Goal: Use online tool/utility: Utilize a website feature to perform a specific function

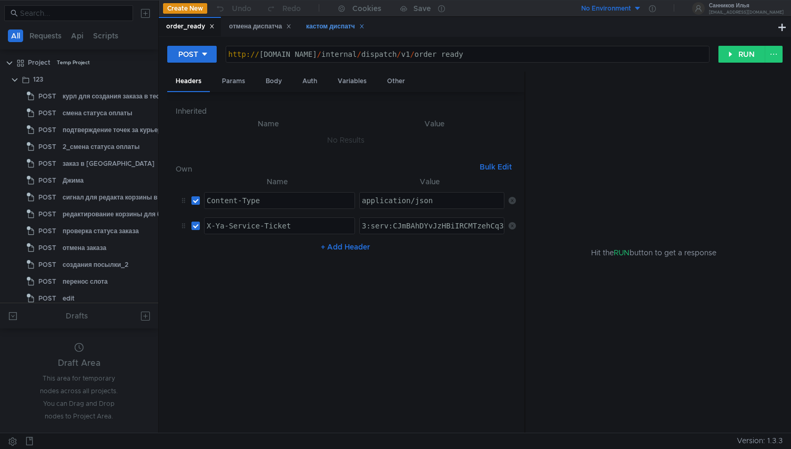
click at [330, 31] on div "кастом диспатч" at bounding box center [335, 26] width 58 height 11
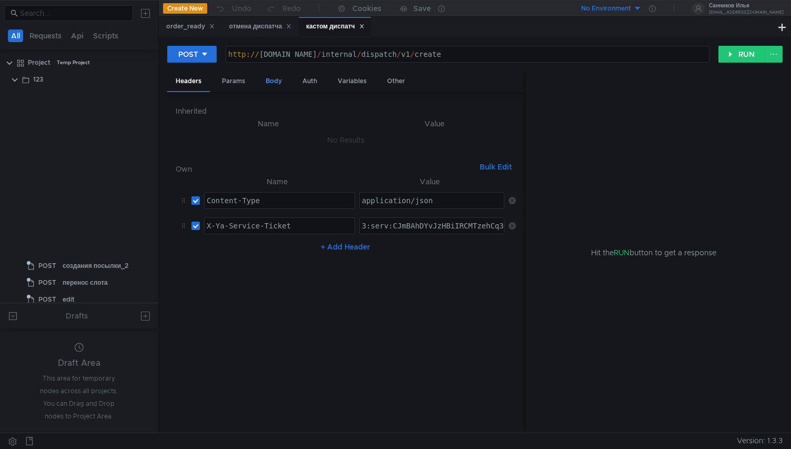
scroll to position [461, 0]
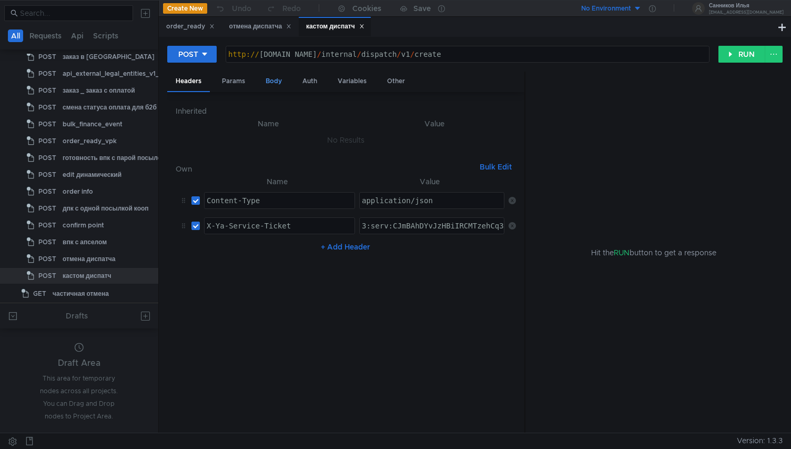
click at [275, 79] on div "Body" at bounding box center [273, 81] width 33 height 19
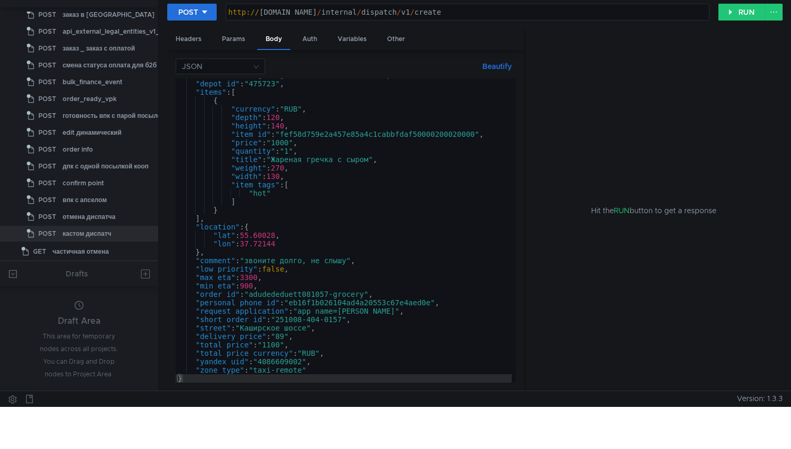
scroll to position [54, 0]
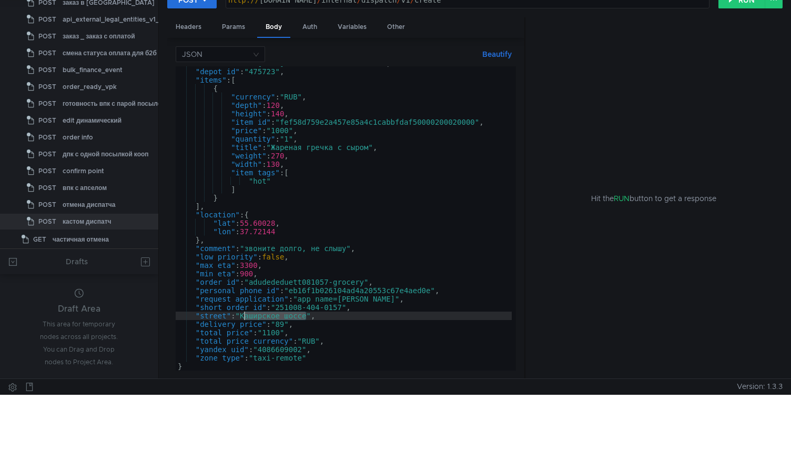
drag, startPoint x: 305, startPoint y: 317, endPoint x: 243, endPoint y: 314, distance: 61.6
click at [243, 314] on div ""created_at" : "[DATE]T10:00:19.550488+00:00" , "depot_id" : "475723" , "items"…" at bounding box center [344, 219] width 336 height 321
paste textarea "37.511463"
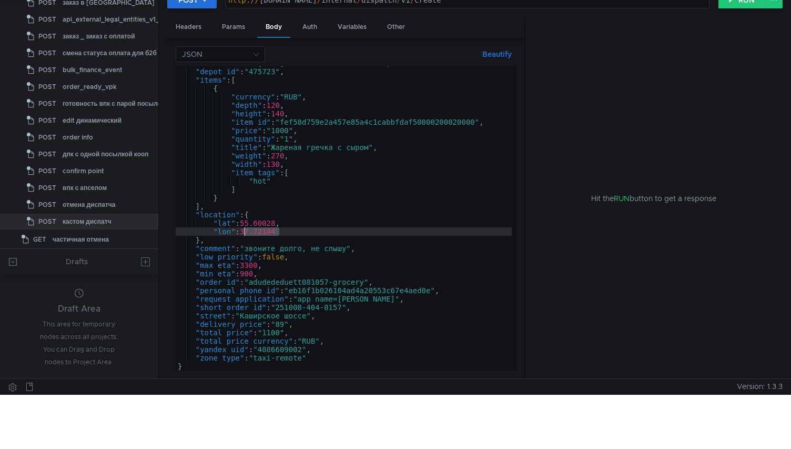
drag, startPoint x: 279, startPoint y: 232, endPoint x: 246, endPoint y: 233, distance: 33.7
click at [246, 233] on div ""created_at" : "[DATE]T10:00:19.550488+00:00" , "depot_id" : "475723" , "items"…" at bounding box center [344, 219] width 336 height 321
paste textarea "511463"
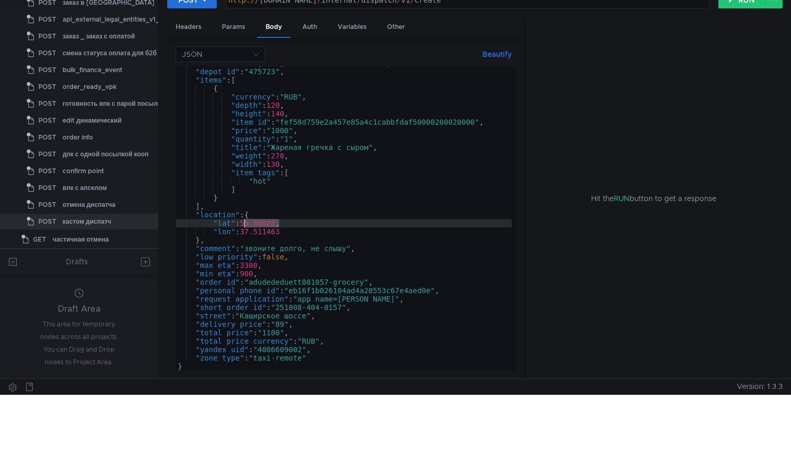
drag, startPoint x: 279, startPoint y: 223, endPoint x: 245, endPoint y: 223, distance: 34.7
click at [245, 223] on div ""created_at" : "[DATE]T10:00:19.550488+00:00" , "depot_id" : "475723" , "items"…" at bounding box center [344, 219] width 336 height 321
paste textarea "537872"
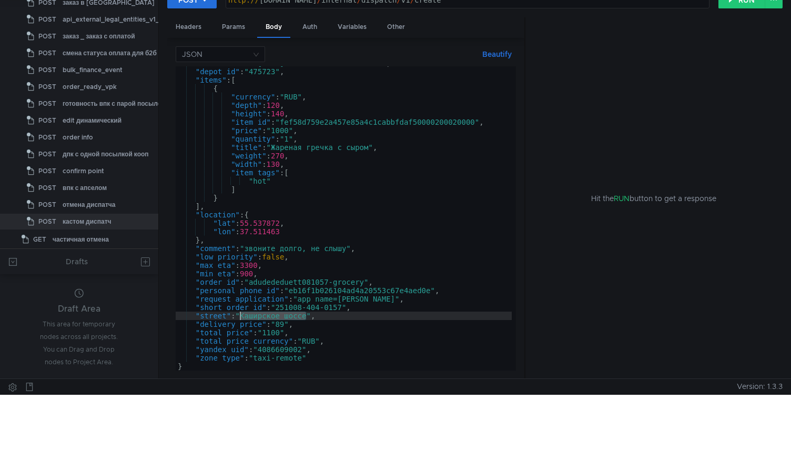
drag, startPoint x: 307, startPoint y: 315, endPoint x: 240, endPoint y: 315, distance: 66.8
click at [240, 315] on div ""created_at" : "[DATE]T10:00:19.550488+00:00" , "depot_id" : "475723" , "items"…" at bounding box center [344, 219] width 336 height 321
click at [300, 316] on div ""created_at" : "[DATE]T10:00:19.550488+00:00" , "depot_id" : "475723" , "items"…" at bounding box center [344, 219] width 336 height 321
drag, startPoint x: 306, startPoint y: 316, endPoint x: 244, endPoint y: 317, distance: 61.6
click at [244, 317] on div ""created_at" : "[DATE]T10:00:19.550488+00:00" , "depot_id" : "475723" , "items"…" at bounding box center [344, 219] width 336 height 321
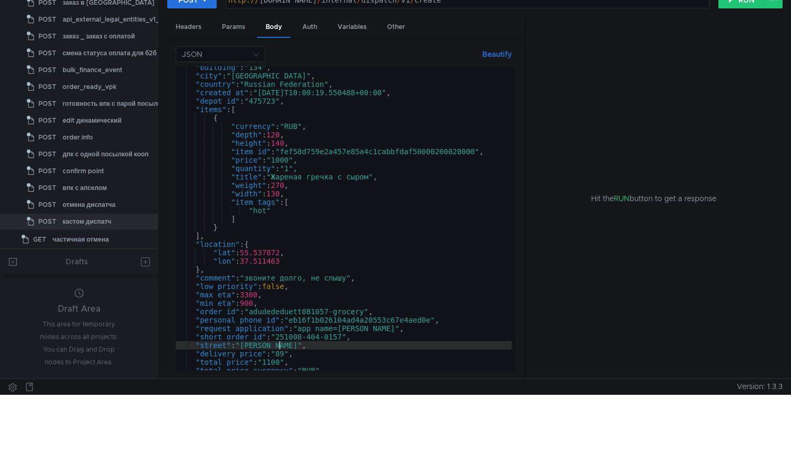
scroll to position [0, 0]
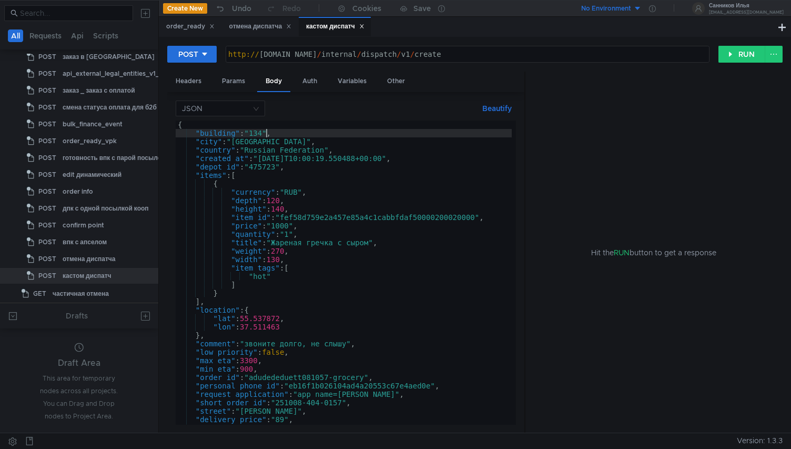
click at [266, 135] on div "{ "building" : "134" , "city" : "[GEOGRAPHIC_DATA]" , "country" : "Russian Fede…" at bounding box center [344, 281] width 336 height 321
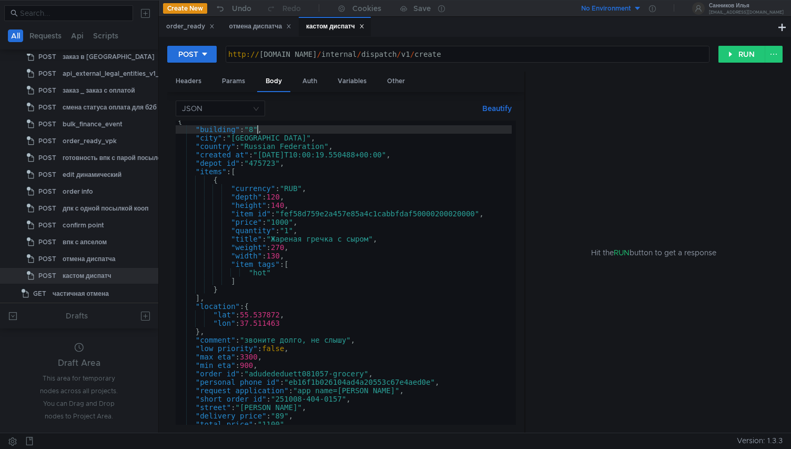
scroll to position [41, 0]
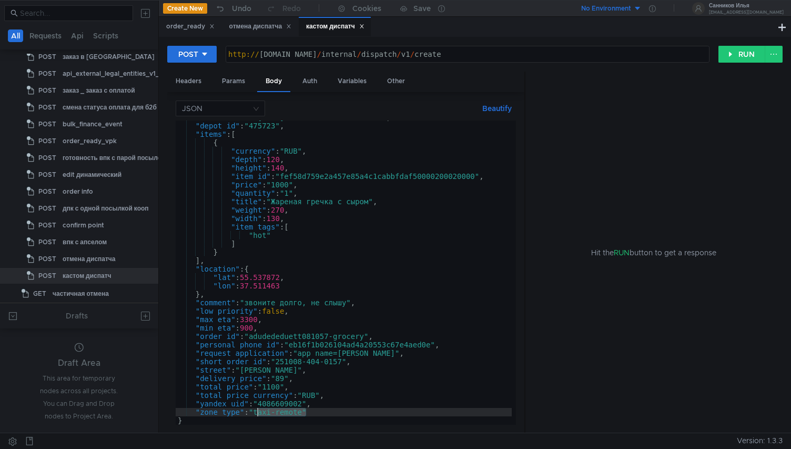
drag, startPoint x: 307, startPoint y: 415, endPoint x: 258, endPoint y: 415, distance: 48.4
click at [258, 415] on div ""created_at" : "[DATE]T10:00:19.550488+00:00" , "depot_id" : "475723" , "items"…" at bounding box center [344, 273] width 336 height 321
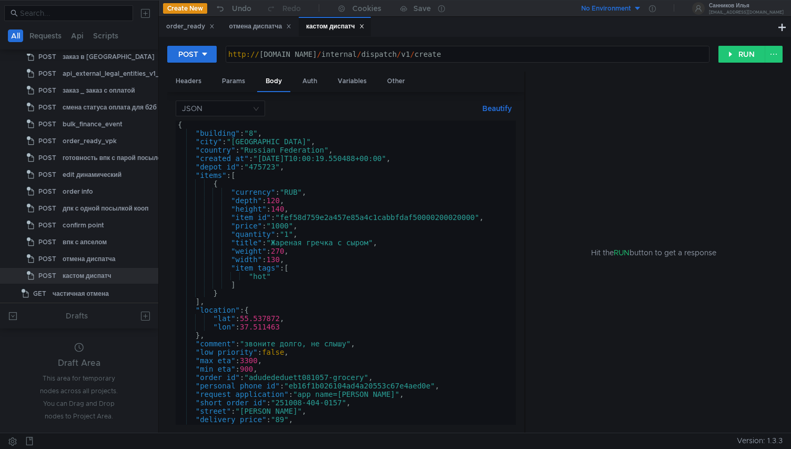
scroll to position [0, 0]
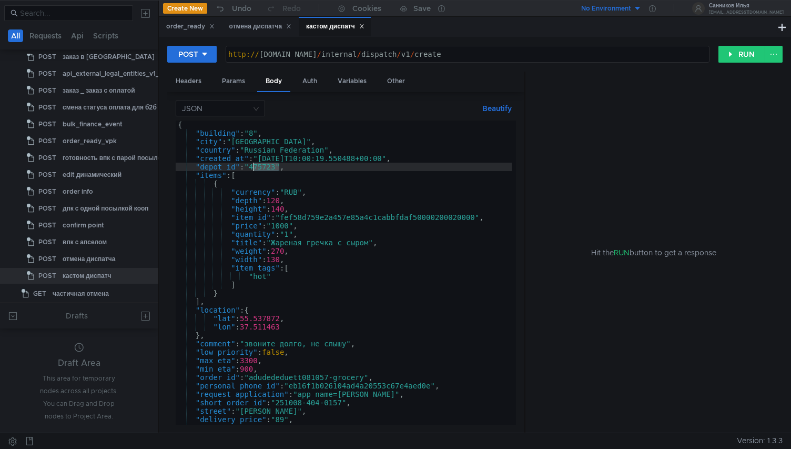
drag, startPoint x: 279, startPoint y: 170, endPoint x: 254, endPoint y: 169, distance: 24.8
click at [254, 169] on div "{ "building" : "8" , "city" : "[GEOGRAPHIC_DATA]" , "country" : "Russian Federa…" at bounding box center [344, 281] width 336 height 321
paste textarea "852"
type textarea ""depot_id": "475852","
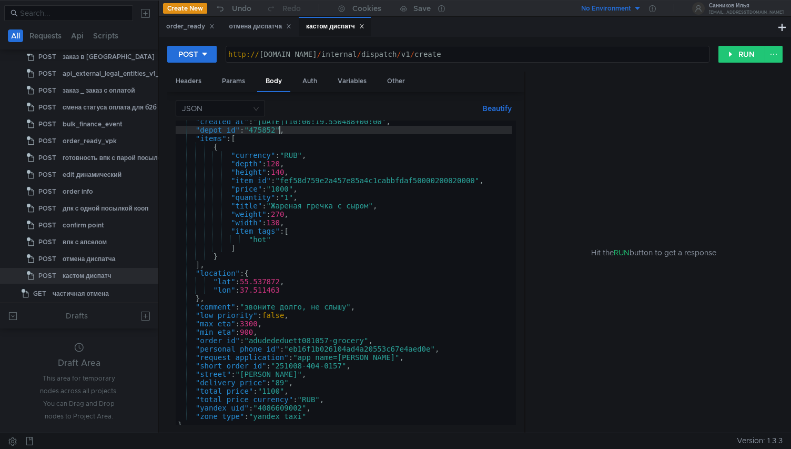
scroll to position [6, 0]
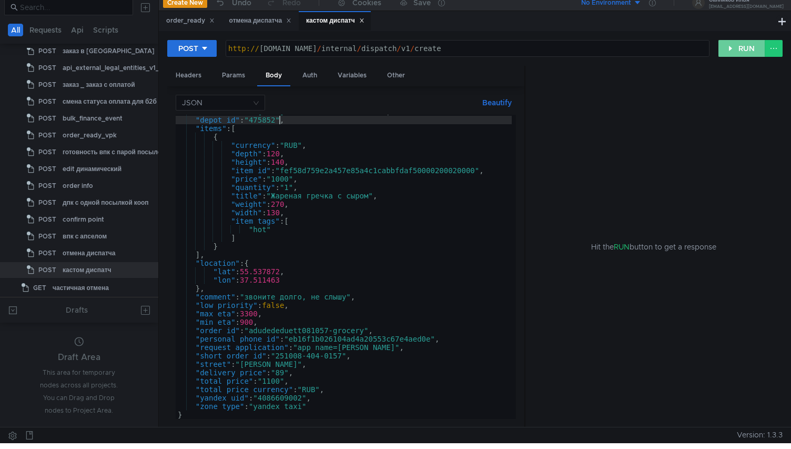
click at [740, 44] on button "RUN" at bounding box center [742, 48] width 47 height 17
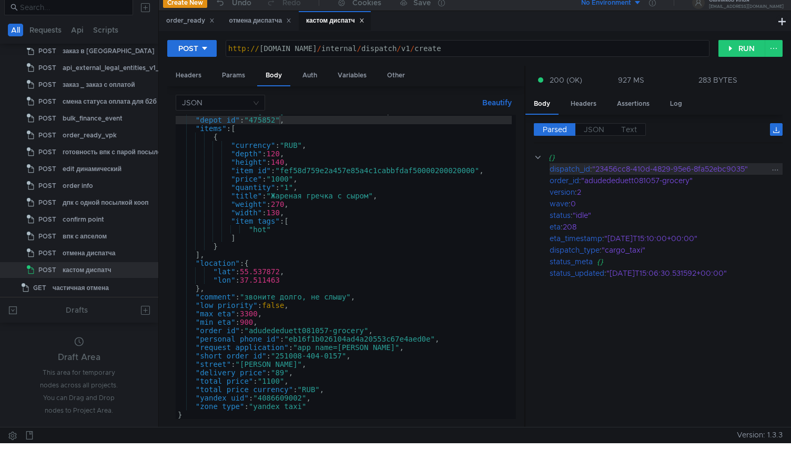
click at [775, 171] on icon at bounding box center [775, 169] width 7 height 7
click at [647, 173] on div at bounding box center [395, 224] width 791 height 449
drag, startPoint x: 550, startPoint y: 171, endPoint x: 752, endPoint y: 166, distance: 202.1
click at [752, 166] on div "dispatch_id : "23456cc8-410d-4829-95e6-8fa52ebc9035"" at bounding box center [666, 169] width 233 height 12
copy div "dispatch_id : "23456cc8-410d-4829-95e6-8fa52ebc9035""
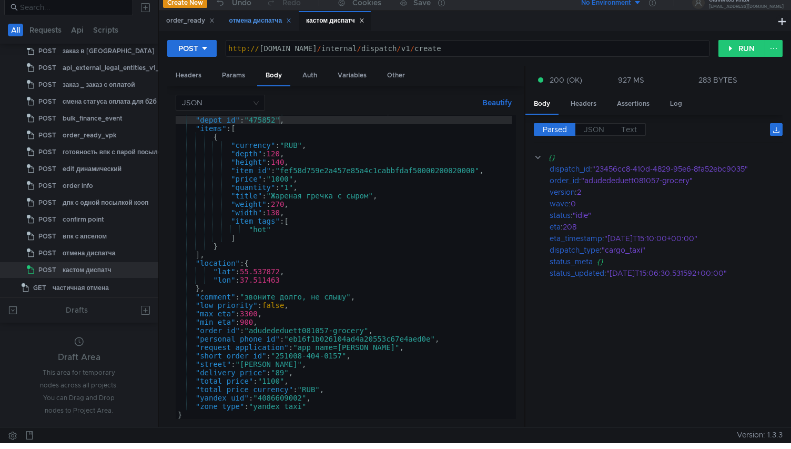
click at [260, 18] on div "отмена диспатча" at bounding box center [260, 20] width 63 height 11
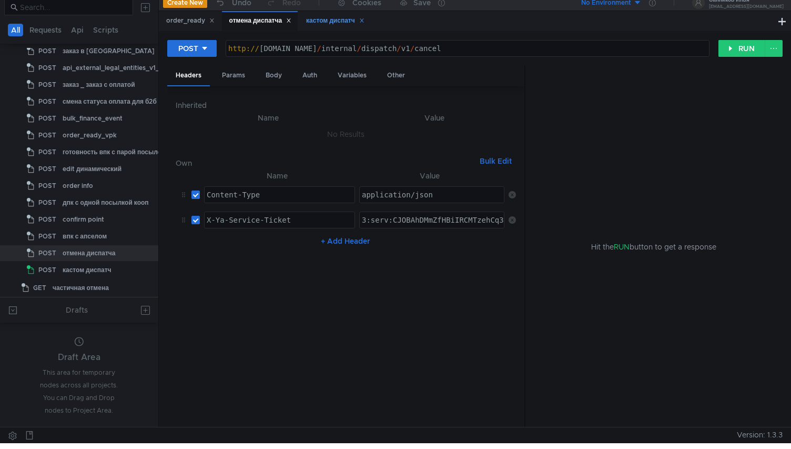
click at [332, 27] on div "кастом диспатч" at bounding box center [335, 20] width 72 height 19
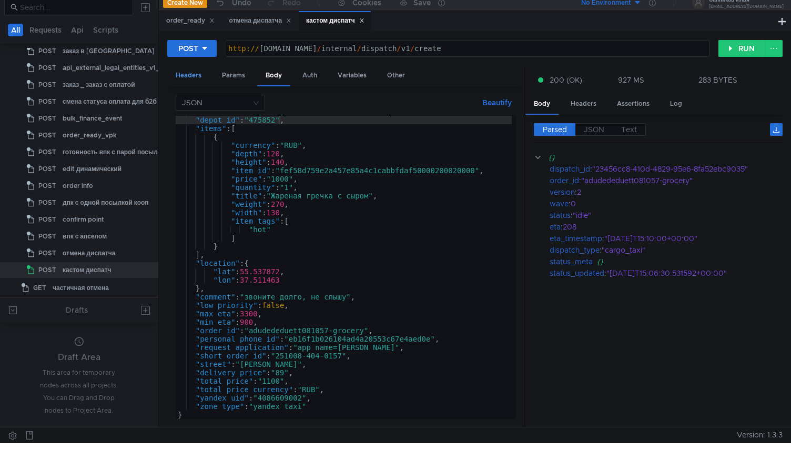
click at [186, 73] on div "Headers" at bounding box center [188, 75] width 43 height 19
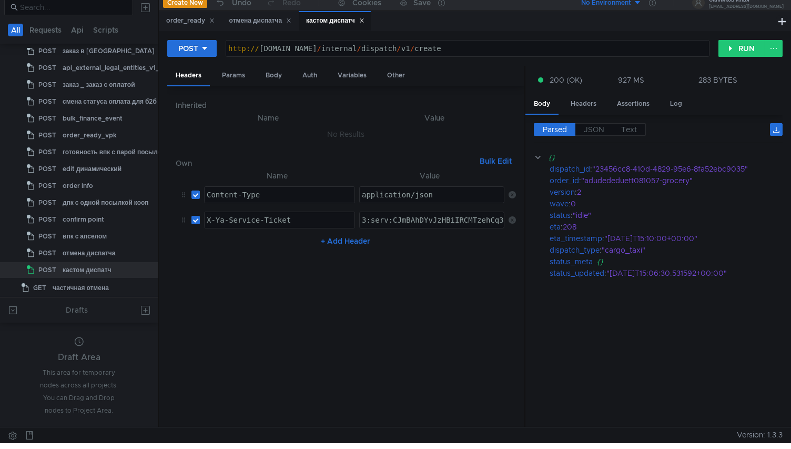
type textarea "3:serv:CJmBAhDYvJzHBiIRCMTzehCq33sg7cGxkaXU_gE:N_qUNM93HXygRra3ht99p3kmJDCO90lc…"
click at [250, 21] on div "отмена диспатча" at bounding box center [260, 20] width 63 height 11
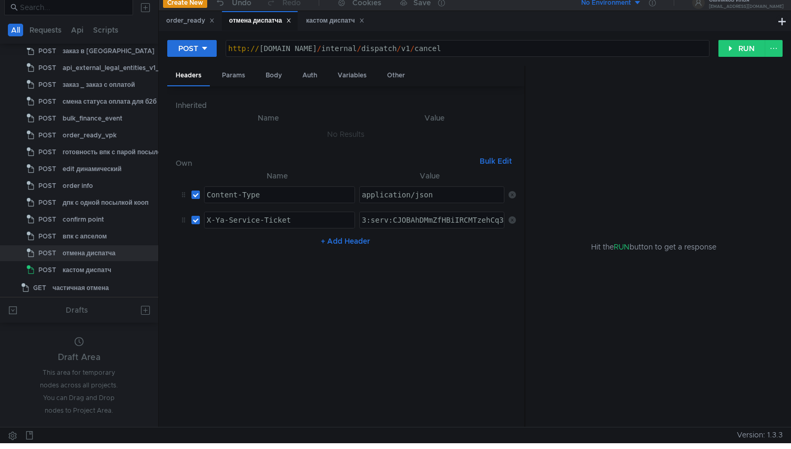
type textarea "3:serv:CJOBAhDMmZfHBiIRCMTzehCq33sg7cGxkaXU_gE:IgT1EnvJsUfH1djvPRGAHKorUIqRB1sJ…"
paste textarea "3:serv:CJmBAhDYvJzHBiIRCMTzehCq33sg7cGxkaXU_gE:N_qUNM93HXygRra3ht99p3kmJDCO90lc…"
type textarea "3:serv:CJmBAhDYvJzHBiIRCMTzehCq33sg7cGxkaXU_gE:N_qUNM93HXygRra3ht99p3kmJDCO90lc…"
click at [337, 26] on div "кастом диспатч" at bounding box center [335, 20] width 58 height 11
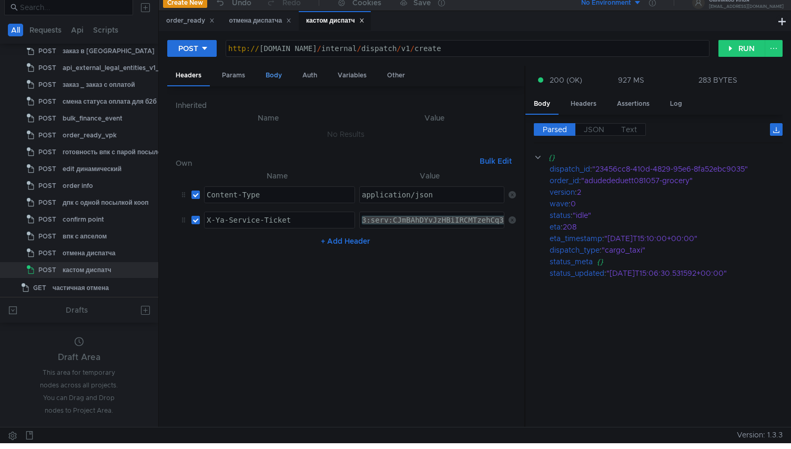
click at [265, 73] on div "Body" at bounding box center [273, 75] width 33 height 19
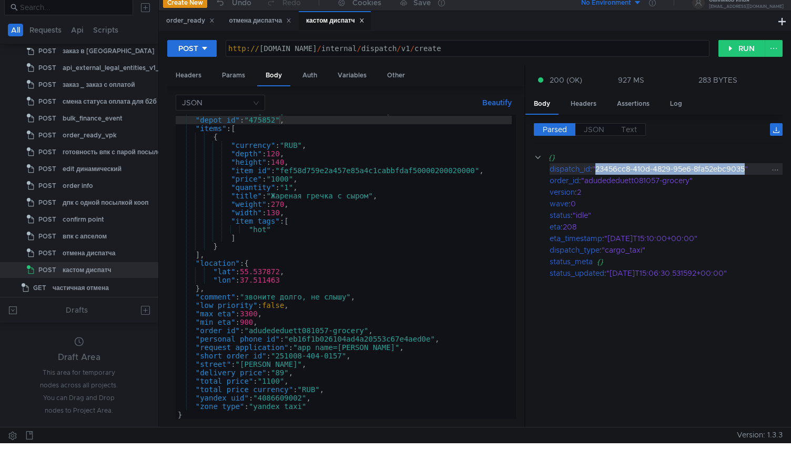
drag, startPoint x: 748, startPoint y: 170, endPoint x: 600, endPoint y: 168, distance: 147.9
click at [599, 168] on div ""23456cc8-410d-4829-95e6-8fa52ebc9035"" at bounding box center [682, 169] width 178 height 12
copy div "23456cc8-410d-4829-95e6-8fa52ebc9035"
click at [253, 14] on div "отмена диспатча" at bounding box center [260, 20] width 76 height 19
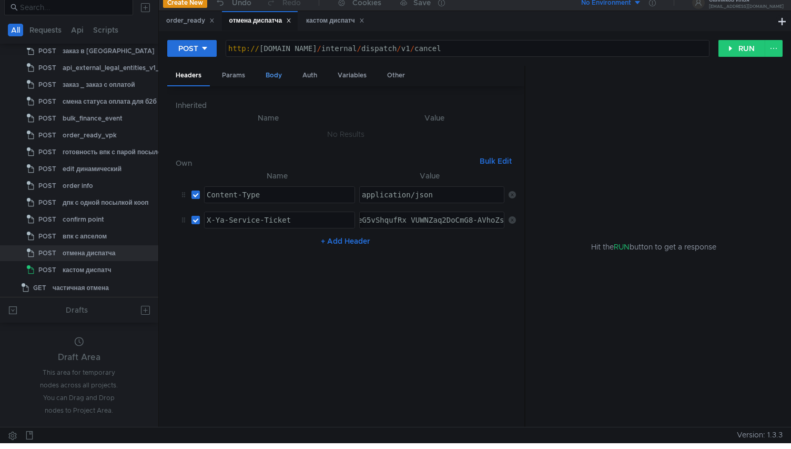
click at [279, 75] on div "Body" at bounding box center [273, 75] width 33 height 19
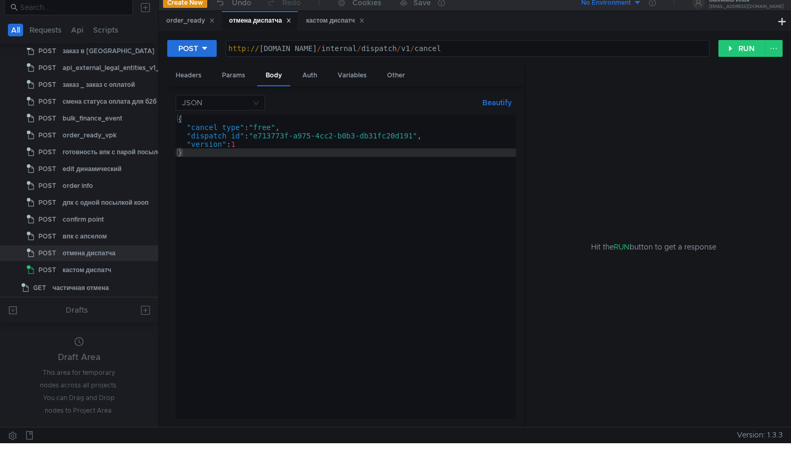
click at [415, 136] on div "{ "cancel_type" : "free" , "dispatch_id" : "e713773f-a975-4cc2-b0b3-db31fc20d19…" at bounding box center [346, 275] width 340 height 321
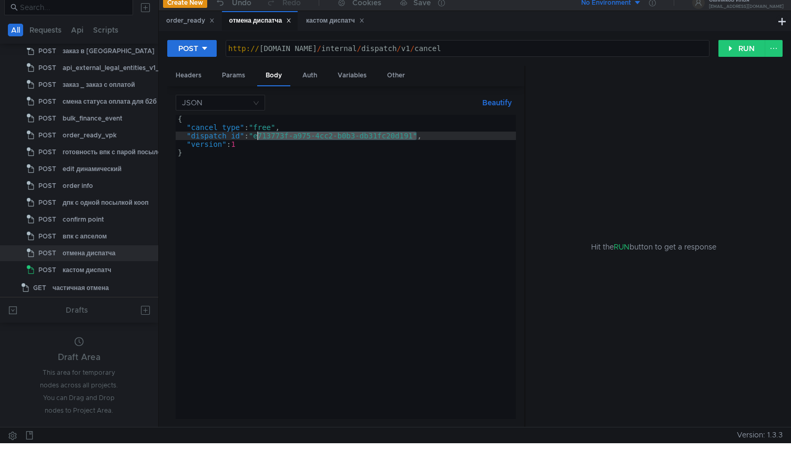
drag, startPoint x: 417, startPoint y: 136, endPoint x: 257, endPoint y: 138, distance: 159.5
click at [257, 138] on div "{ "cancel_type" : "free" , "dispatch_id" : "e713773f-a975-4cc2-b0b3-db31fc20d19…" at bounding box center [346, 275] width 340 height 321
paste textarea "23456cc8-410d-4829-95e6-8fa52ebc9035"
type textarea ""dispatch_id": "23456cc8-410d-4829-95e6-8fa52ebc9035","
click at [733, 45] on button "RUN" at bounding box center [742, 48] width 47 height 17
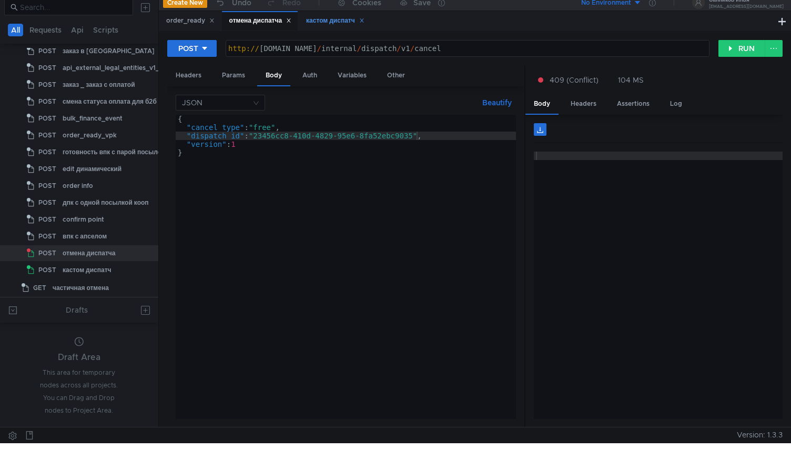
click at [313, 21] on div "кастом диспатч" at bounding box center [335, 20] width 58 height 11
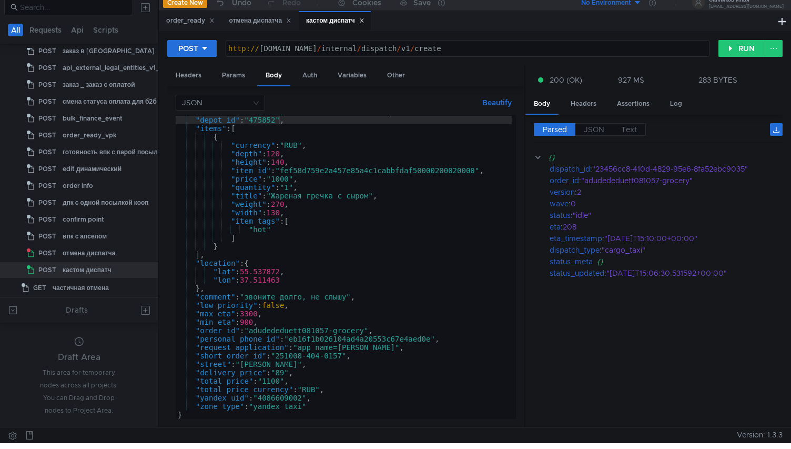
click at [332, 331] on div ""created_at" : "[DATE]T10:00:19.550488+00:00" , "depot_id" : "475852" , "items"…" at bounding box center [344, 267] width 336 height 321
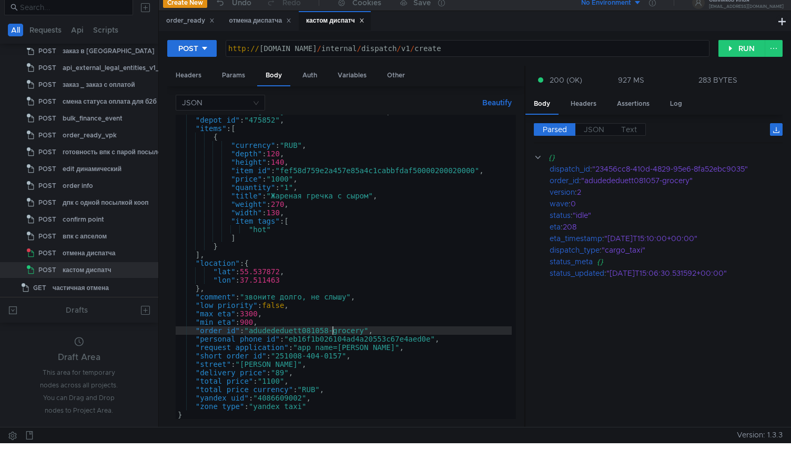
scroll to position [0, 11]
click at [346, 357] on div ""created_at" : "[DATE]T10:00:19.550488+00:00" , "depot_id" : "475852" , "items"…" at bounding box center [344, 267] width 336 height 321
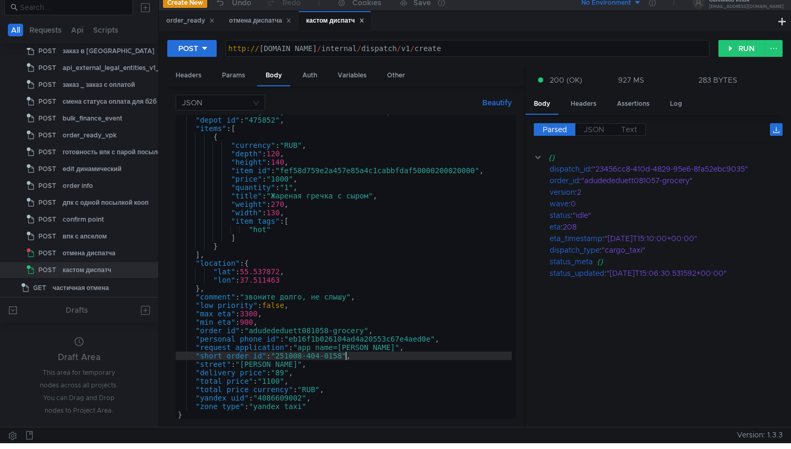
scroll to position [0, 12]
type textarea ""short_order_id": "251008-404-0158","
click at [738, 47] on button "RUN" at bounding box center [742, 48] width 47 height 17
drag, startPoint x: 748, startPoint y: 168, endPoint x: 598, endPoint y: 169, distance: 149.4
click at [598, 169] on div ""99919286-4817-48c8-8251-4e78e909e2a2"" at bounding box center [682, 169] width 178 height 12
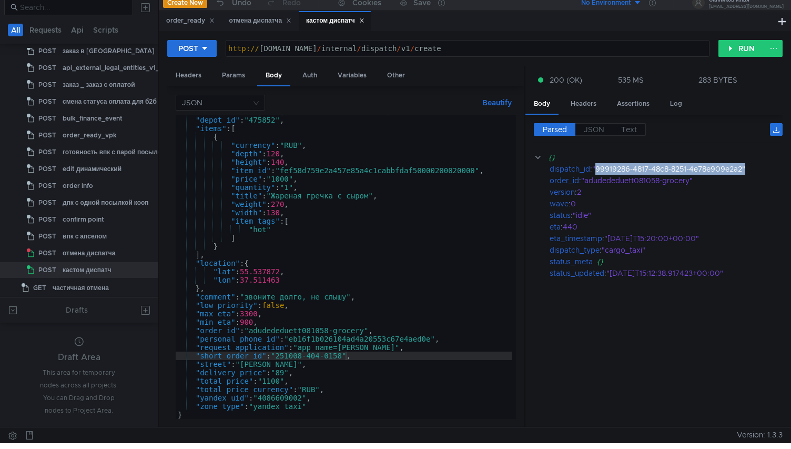
copy div "99919286-4817-48c8-8251-4e78e909e2a2""
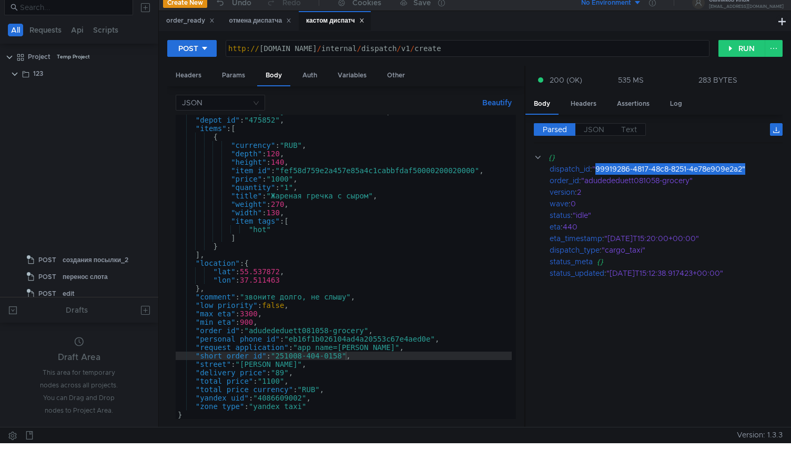
scroll to position [41, 0]
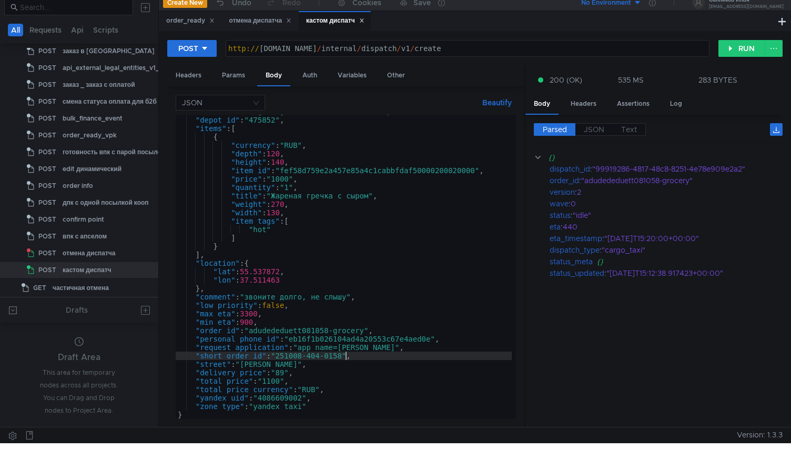
click at [344, 357] on div ""created_at" : "[DATE]T10:00:19.550488+00:00" , "depot_id" : "475852" , "items"…" at bounding box center [344, 267] width 336 height 321
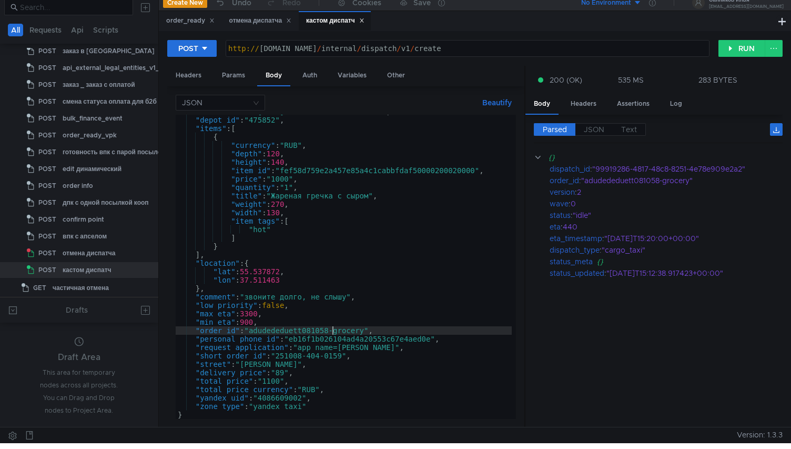
click at [333, 330] on div ""created_at" : "[DATE]T10:00:19.550488+00:00" , "depot_id" : "475852" , "items"…" at bounding box center [344, 267] width 336 height 321
type textarea ""order_id": "adudededuett081059-grocery","
click at [742, 48] on button "RUN" at bounding box center [742, 48] width 47 height 17
drag, startPoint x: 738, startPoint y: 170, endPoint x: 597, endPoint y: 170, distance: 140.5
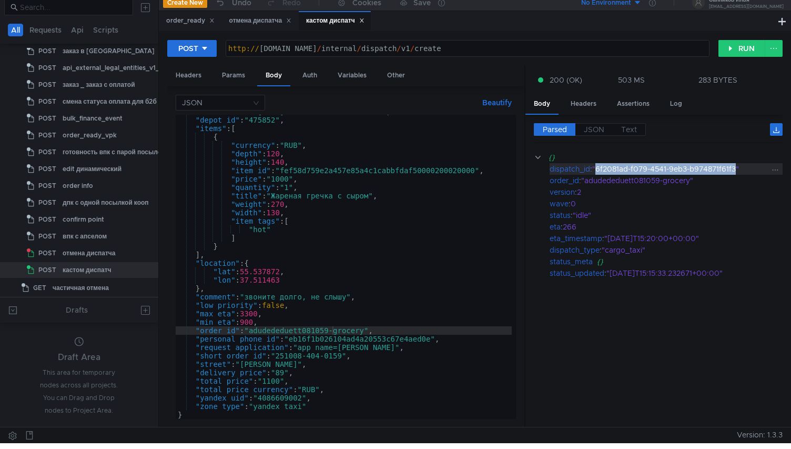
click at [597, 170] on div ""6f2081ad-f079-4541-9eb3-b974871f61f3"" at bounding box center [682, 169] width 178 height 12
copy div "6f2081ad-f079-4541-9eb3-b974871f61f3"
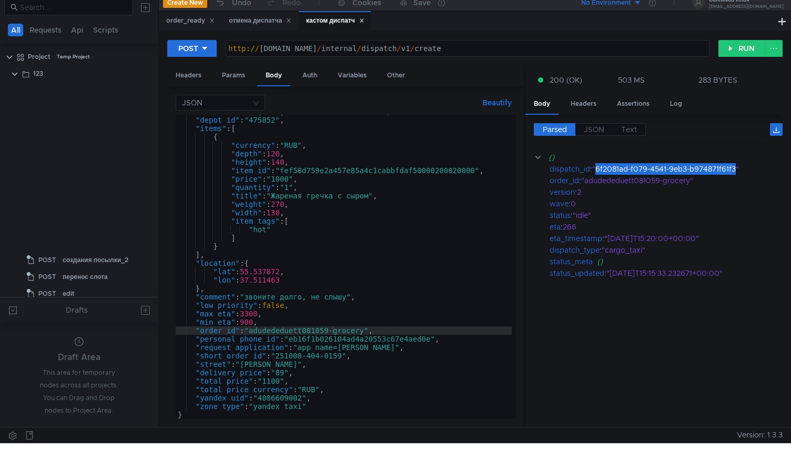
scroll to position [41, 0]
